Goal: Task Accomplishment & Management: Complete application form

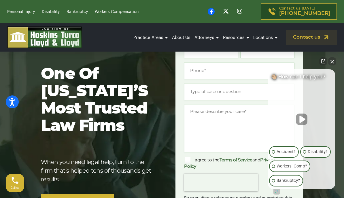
scroll to position [65, 0]
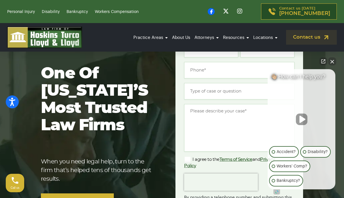
click at [330, 65] on button "Close Intaker Chat Widget" at bounding box center [332, 61] width 8 height 8
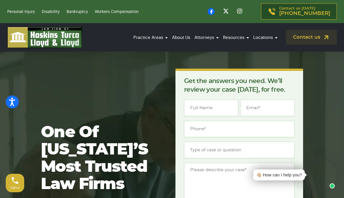
scroll to position [0, 0]
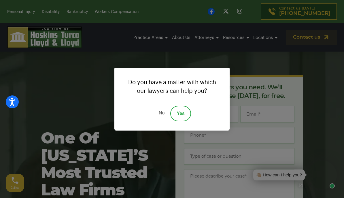
click at [182, 121] on link "Yes" at bounding box center [180, 114] width 21 height 16
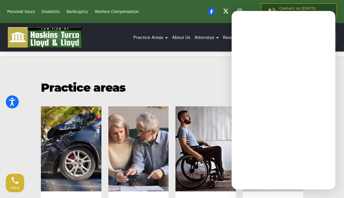
scroll to position [378, 0]
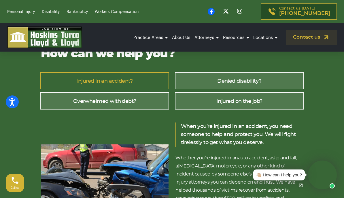
scroll to position [806, 0]
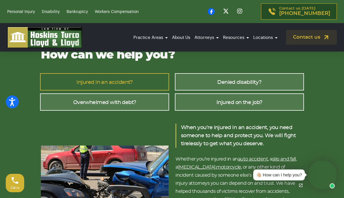
click at [293, 180] on div "👋🏼 How can I help you?" at bounding box center [279, 174] width 52 height 11
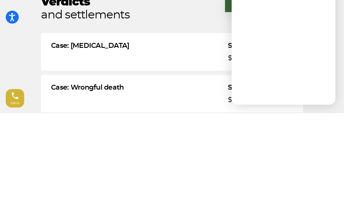
scroll to position [1305, 0]
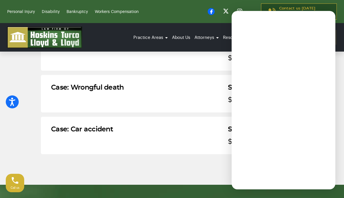
click at [176, 75] on div "Case: Wrongful death Settlement $1.6 Million" at bounding box center [172, 93] width 262 height 37
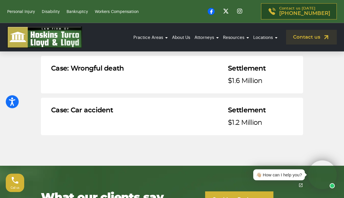
scroll to position [1326, 0]
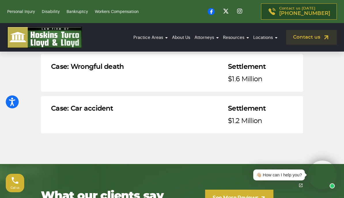
click at [177, 56] on link "[PERSON_NAME]" at bounding box center [191, 62] width 58 height 13
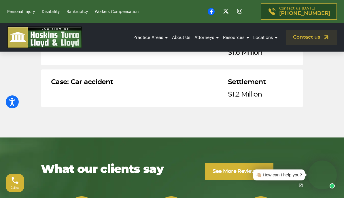
click at [205, 37] on link "Attorneys" at bounding box center [206, 38] width 27 height 16
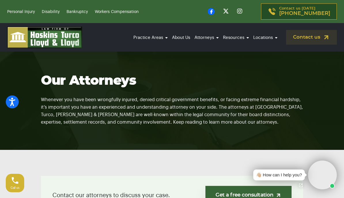
click at [177, 69] on link "[PERSON_NAME]" at bounding box center [191, 75] width 58 height 13
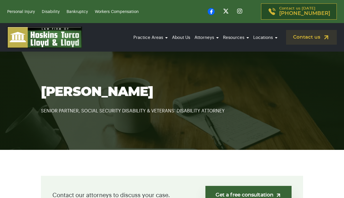
click at [314, 35] on link "Contact us" at bounding box center [311, 37] width 51 height 15
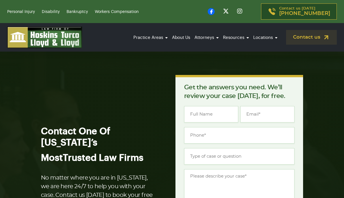
click at [197, 110] on input "Name *" at bounding box center [211, 114] width 54 height 16
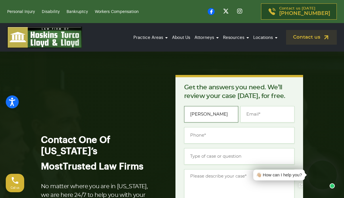
click at [211, 114] on input "Steve" at bounding box center [211, 114] width 54 height 16
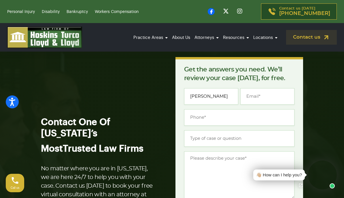
scroll to position [18, 0]
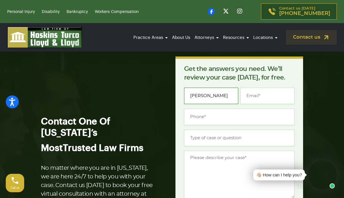
type input "Steve Josephson"
click at [253, 97] on input "Email *" at bounding box center [267, 95] width 54 height 16
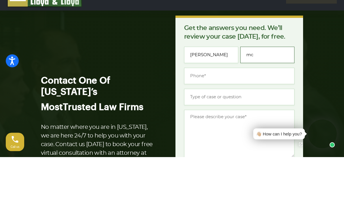
type input "m"
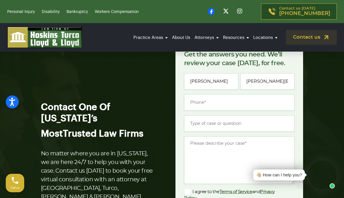
scroll to position [33, 0]
type input "stephen.josephson@gmail.com"
click at [193, 100] on input "Phone *" at bounding box center [239, 102] width 110 height 16
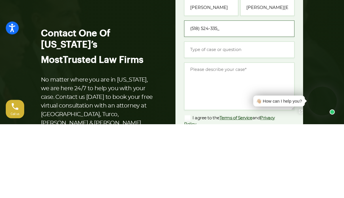
type input "(518) 524-3355"
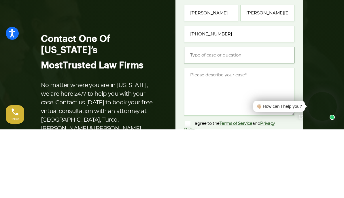
click at [190, 115] on input "Type of case or question *" at bounding box center [239, 123] width 110 height 16
type input "SS Disability Cancelled"
click at [193, 136] on textarea "Message *" at bounding box center [239, 159] width 110 height 47
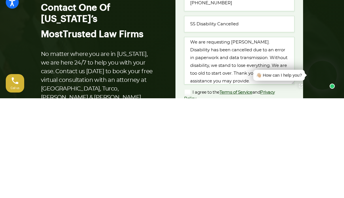
scroll to position [132, 0]
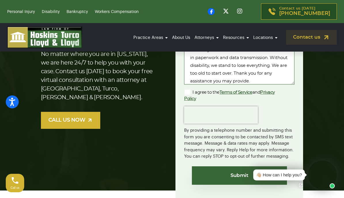
type textarea "We are requesting Mr. Turco. Disability has been cancelled due to an error in p…"
click at [186, 90] on label "I agree to the Terms of Service and Privacy Policy" at bounding box center [234, 95] width 101 height 13
click at [0, 0] on input "I agree to the Terms of Service and Privacy Policy" at bounding box center [0, 0] width 0 height 0
click at [221, 172] on input "Submit" at bounding box center [239, 175] width 95 height 18
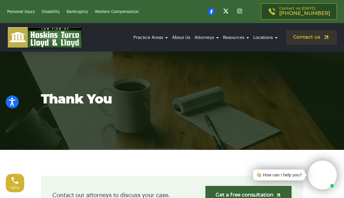
click at [169, 82] on link "[PERSON_NAME]" at bounding box center [191, 88] width 58 height 13
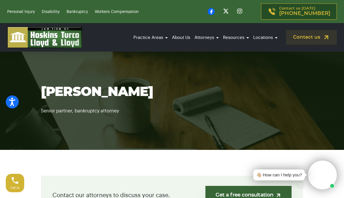
click at [172, 95] on link "[PERSON_NAME]" at bounding box center [191, 101] width 58 height 13
click at [177, 69] on link "[PERSON_NAME]" at bounding box center [191, 75] width 58 height 13
click at [174, 108] on link "[PERSON_NAME]" at bounding box center [191, 114] width 58 height 13
click at [178, 121] on link "[PERSON_NAME]" at bounding box center [191, 127] width 58 height 13
click at [178, 134] on link "[PERSON_NAME]" at bounding box center [191, 140] width 58 height 13
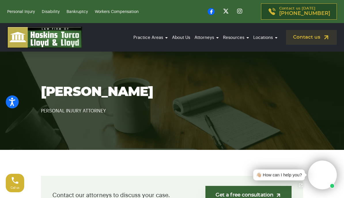
click at [179, 147] on link "[PERSON_NAME]" at bounding box center [191, 153] width 58 height 13
click at [180, 160] on link "[PERSON_NAME]" at bounding box center [191, 166] width 58 height 13
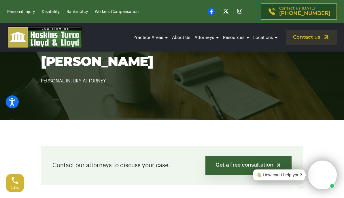
scroll to position [33, 0]
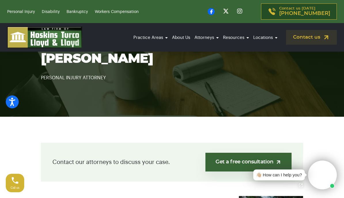
click at [180, 173] on link "[PERSON_NAME] (“[PERSON_NAME]”) [PERSON_NAME]" at bounding box center [191, 185] width 58 height 24
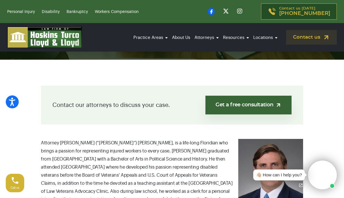
scroll to position [92, 0]
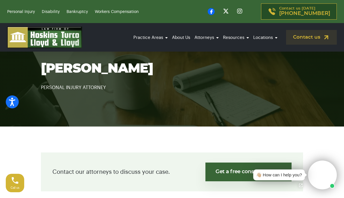
scroll to position [24, 0]
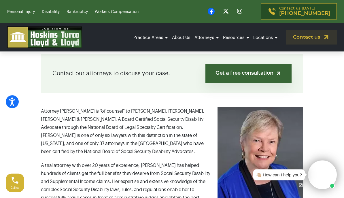
scroll to position [122, 0]
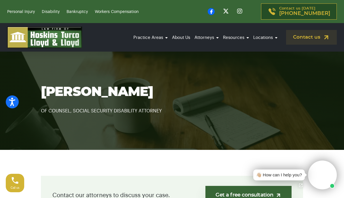
click at [179, 69] on link "[PERSON_NAME]" at bounding box center [191, 75] width 58 height 13
click at [173, 95] on link "[PERSON_NAME]" at bounding box center [191, 101] width 58 height 13
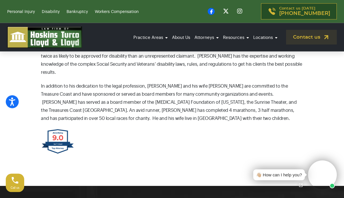
scroll to position [335, 0]
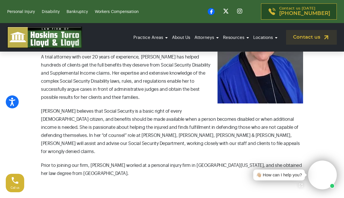
scroll to position [231, 0]
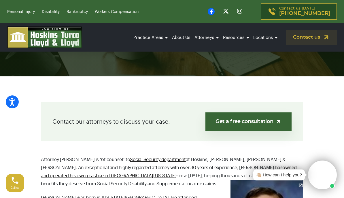
scroll to position [74, 0]
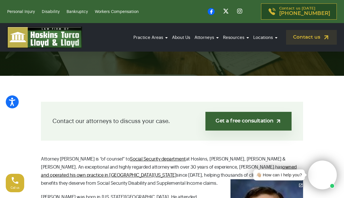
click at [249, 120] on link "Get a free consultation" at bounding box center [248, 121] width 86 height 19
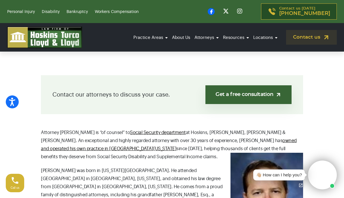
click at [233, 56] on link "[GEOGRAPHIC_DATA]" at bounding box center [250, 62] width 58 height 13
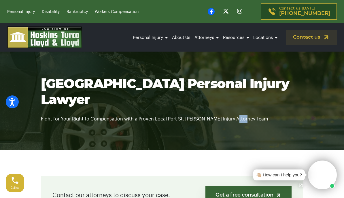
click at [117, 128] on section "Port St Lucie Personal Injury Lawyer Fight for Your Right to Compensation with …" at bounding box center [172, 99] width 344 height 101
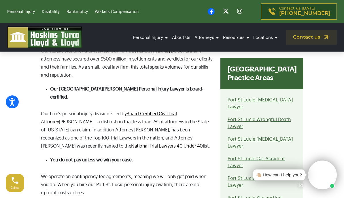
scroll to position [953, 0]
